Goal: Task Accomplishment & Management: Manage account settings

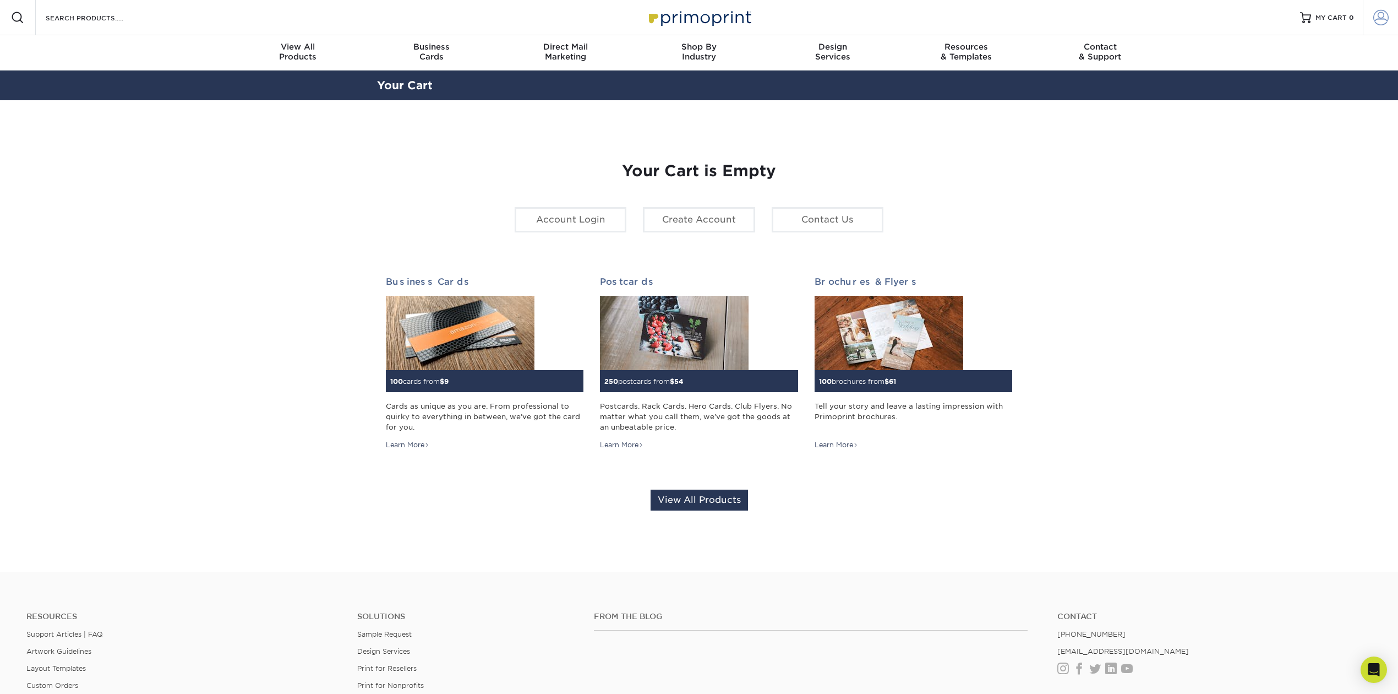
click at [1382, 20] on span at bounding box center [1380, 17] width 15 height 15
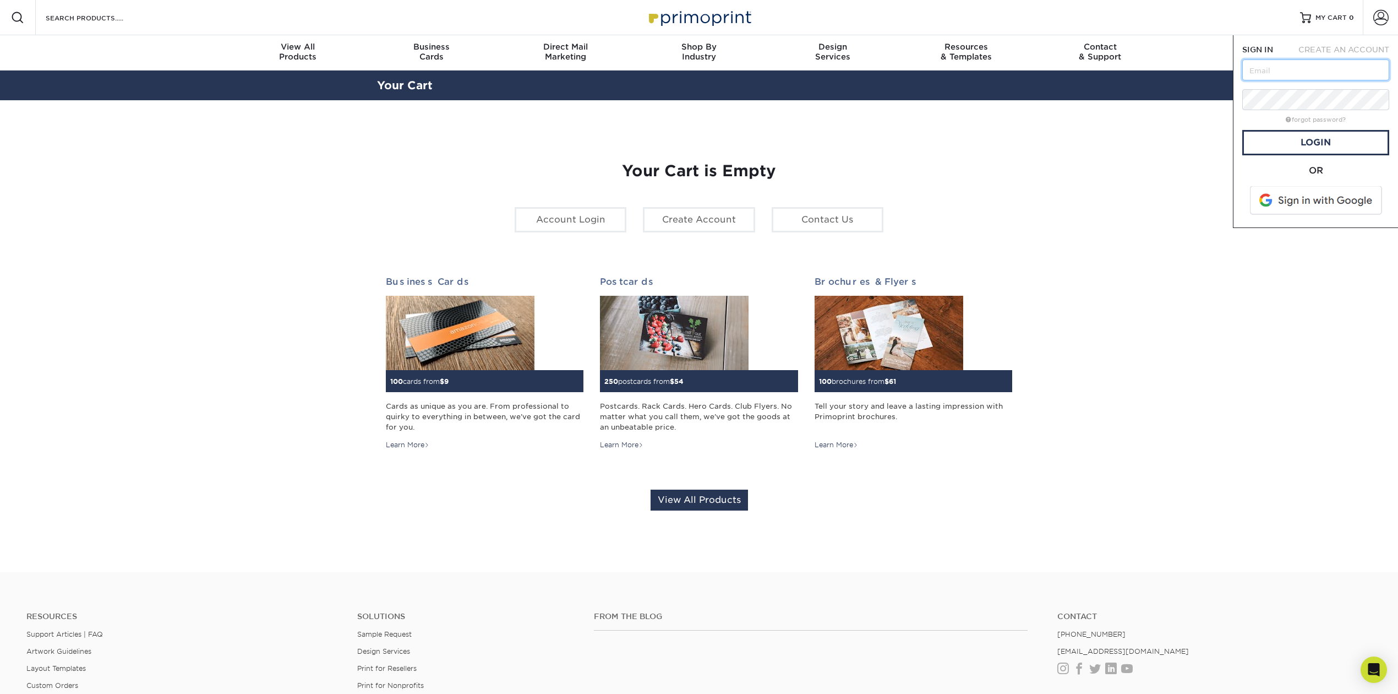
click at [1317, 67] on input "text" at bounding box center [1315, 69] width 147 height 21
type input "chrisc@floridawindowanddoor.com"
click at [1342, 146] on link "Login" at bounding box center [1315, 142] width 147 height 25
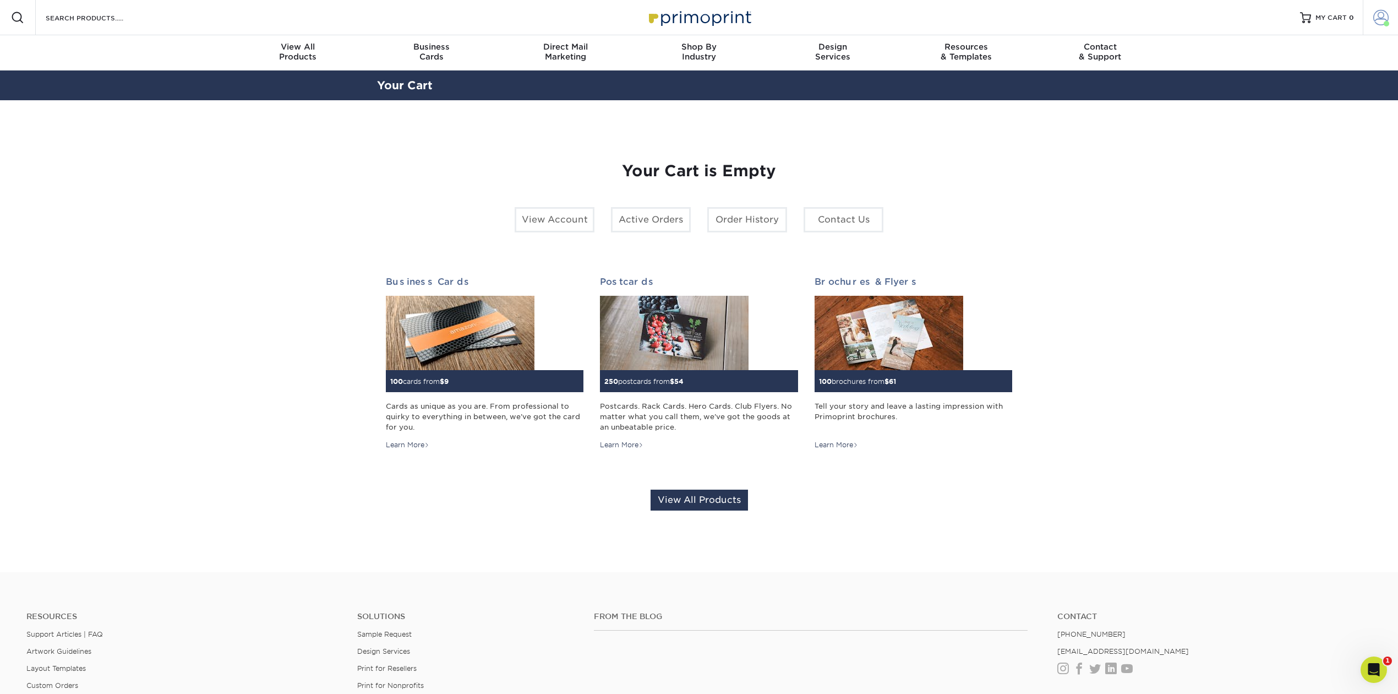
click at [1377, 25] on link "Account" at bounding box center [1380, 17] width 35 height 35
click at [1280, 113] on link "Order History" at bounding box center [1316, 120] width 138 height 15
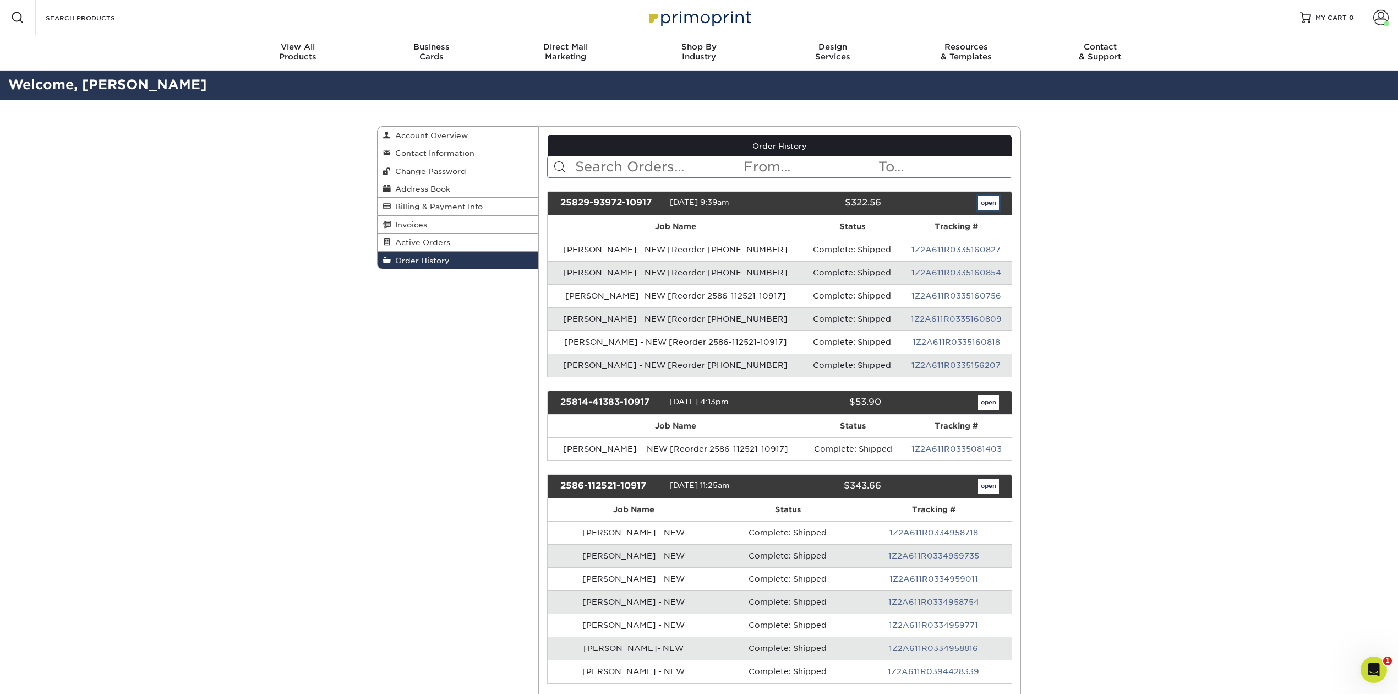
click at [982, 203] on link "open" at bounding box center [988, 203] width 21 height 14
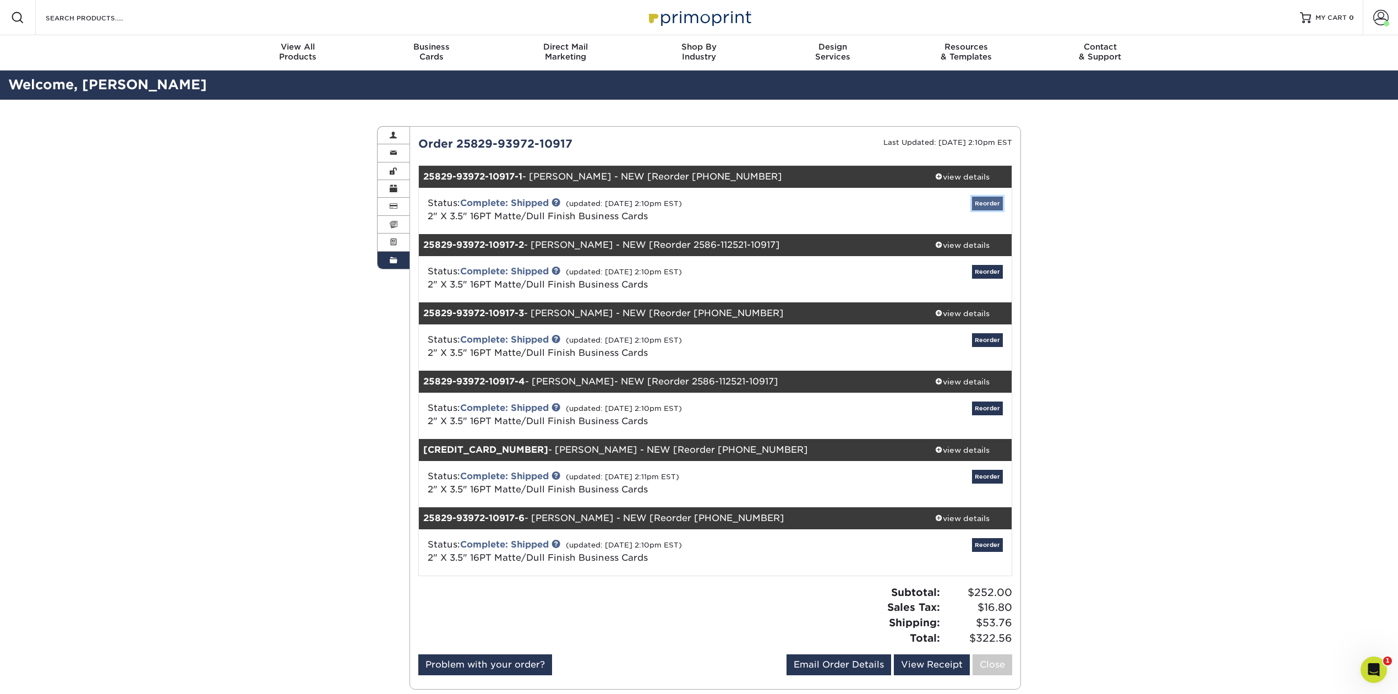
click at [982, 205] on link "Reorder" at bounding box center [987, 203] width 31 height 14
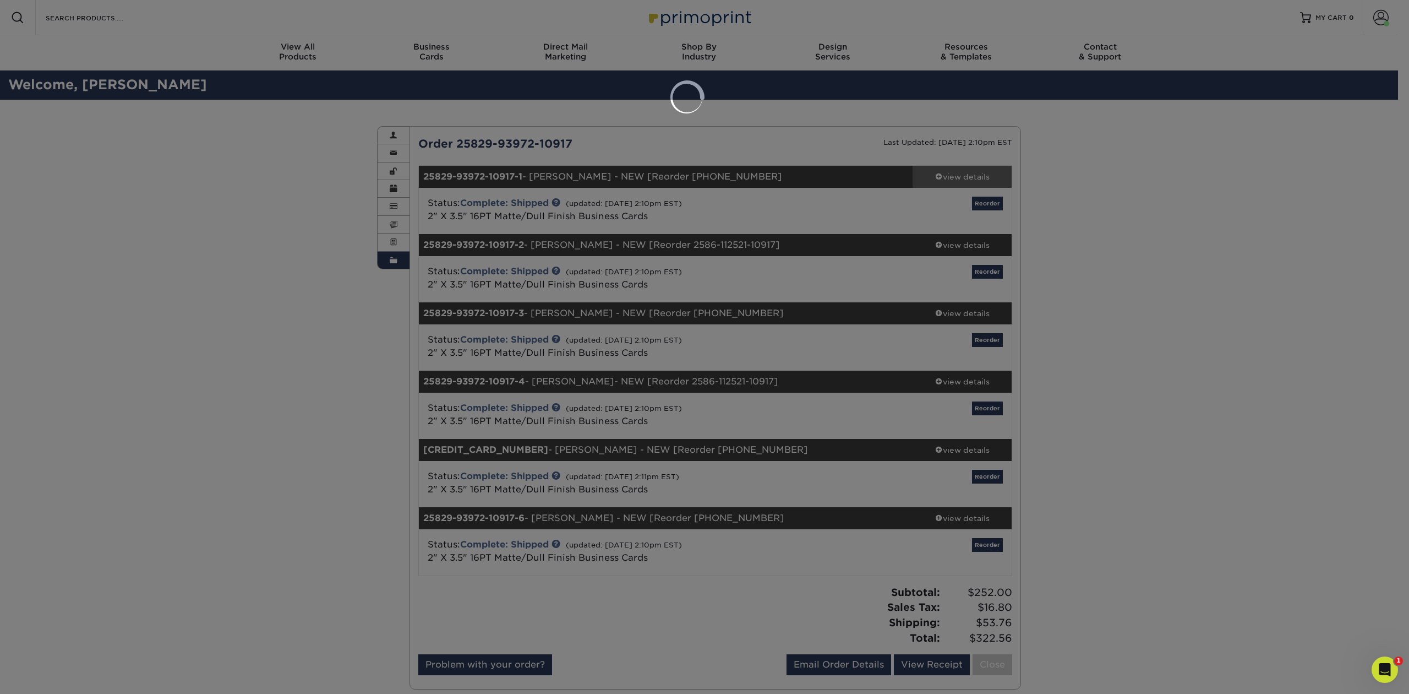
click at [970, 177] on div at bounding box center [704, 347] width 1409 height 694
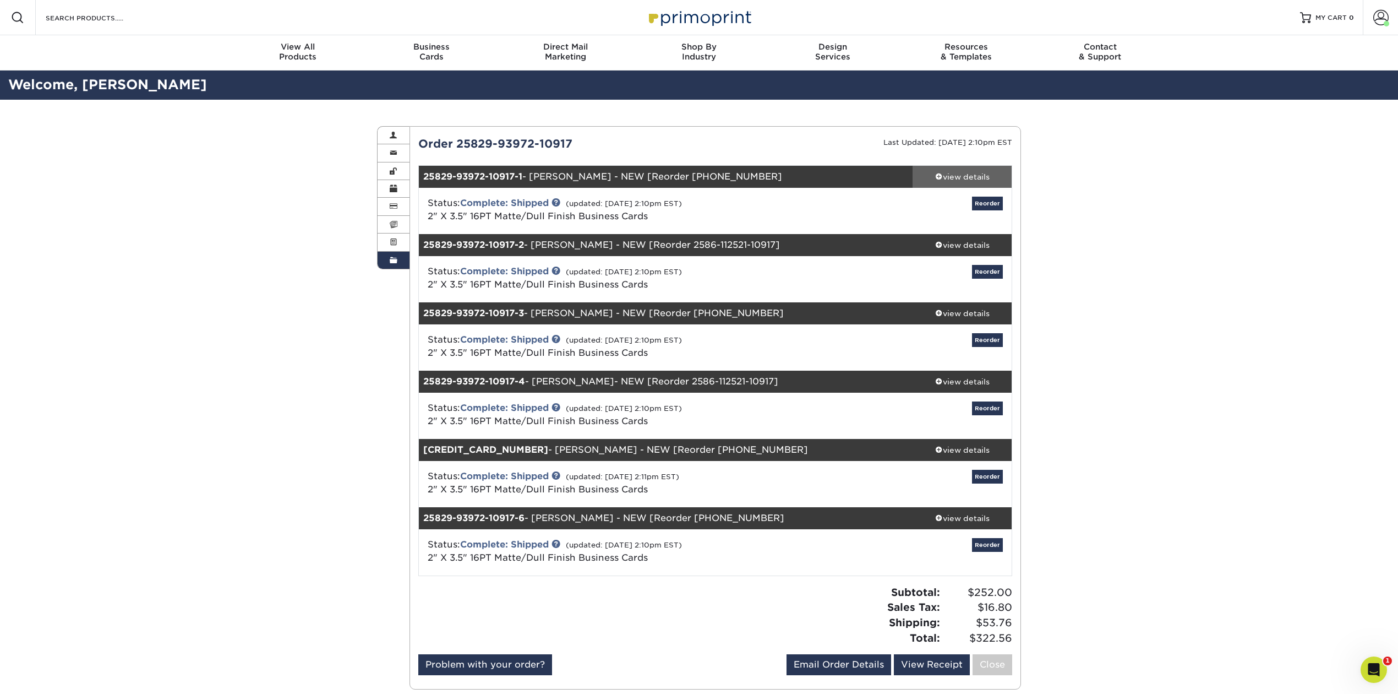
click at [952, 174] on div "view details" at bounding box center [962, 176] width 99 height 11
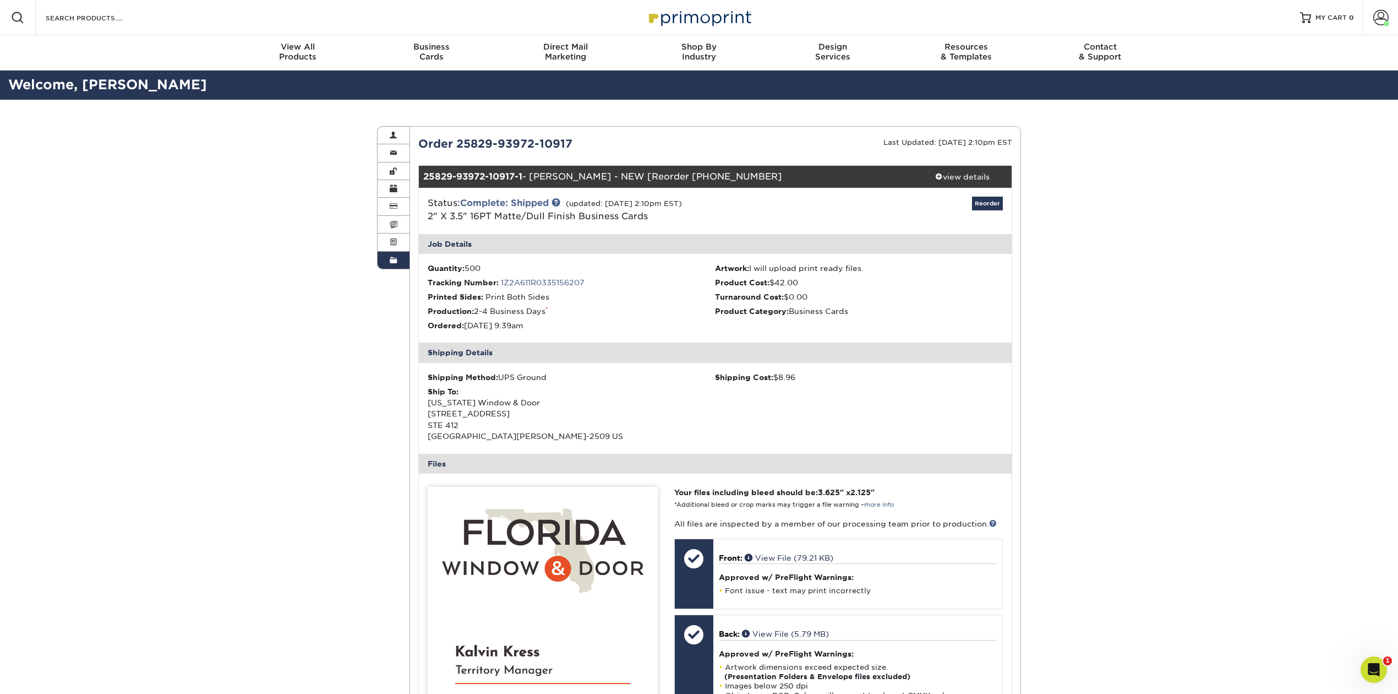
scroll to position [293, 0]
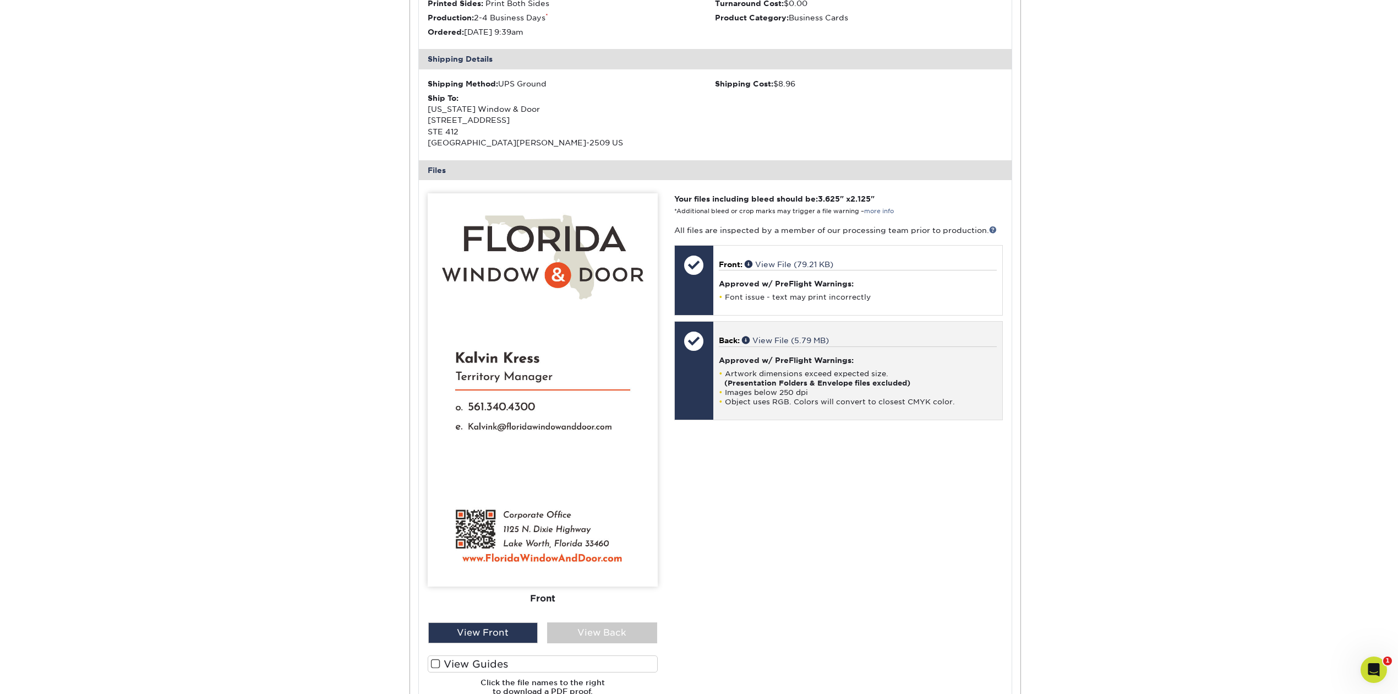
click at [795, 366] on div "Approved w/ PreFlight Warnings: Artwork dimensions exceed expected size. (Prese…" at bounding box center [858, 376] width 278 height 60
click at [852, 375] on li "Artwork dimensions exceed expected size. (Presentation Folders & Envelope files…" at bounding box center [858, 378] width 278 height 19
click at [776, 337] on link "View File (5.79 MB)" at bounding box center [785, 340] width 87 height 9
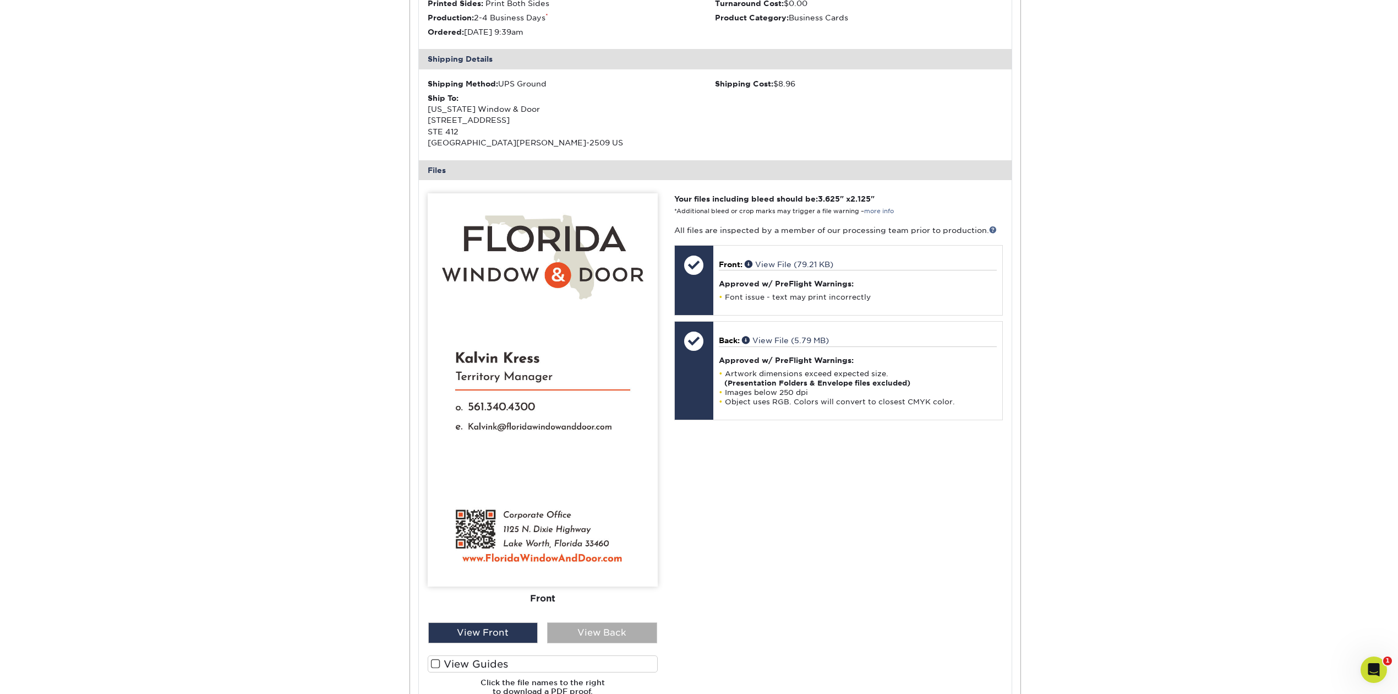
click at [587, 628] on div "View Back" at bounding box center [602, 632] width 110 height 21
